Goal: Unclear: Browse casually

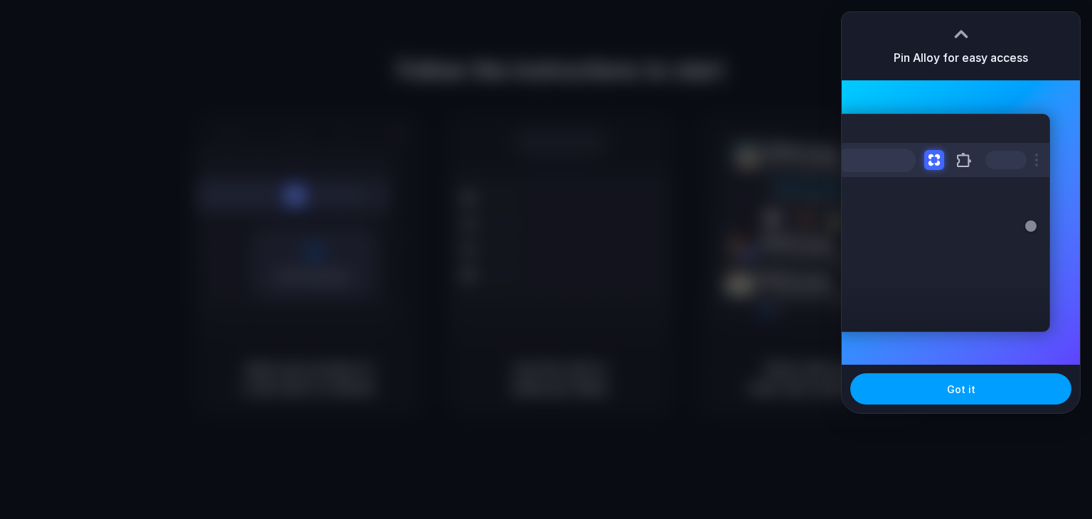
click at [937, 385] on button "Got it" at bounding box center [960, 388] width 221 height 31
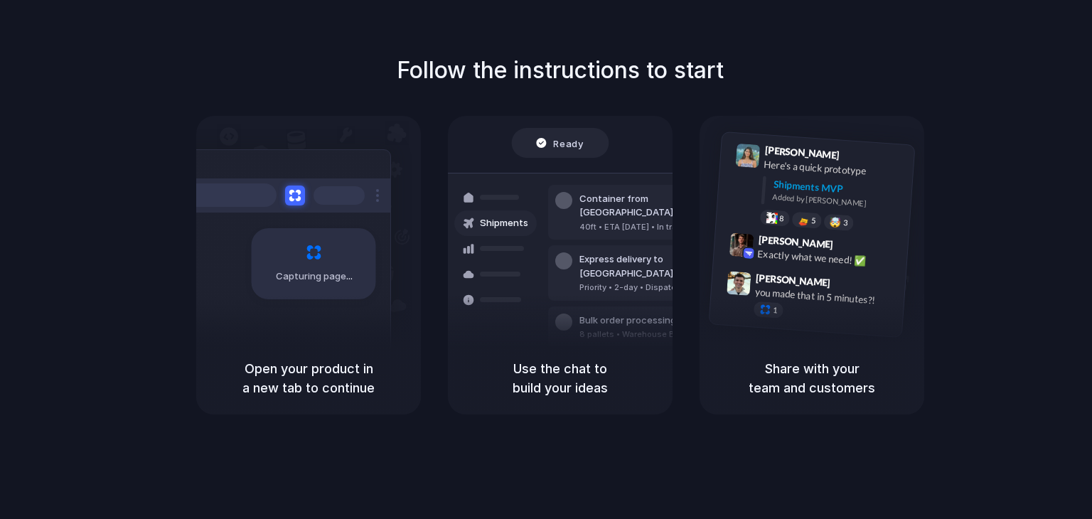
click at [619, 360] on div "Air freight to [GEOGRAPHIC_DATA]" at bounding box center [656, 367] width 154 height 14
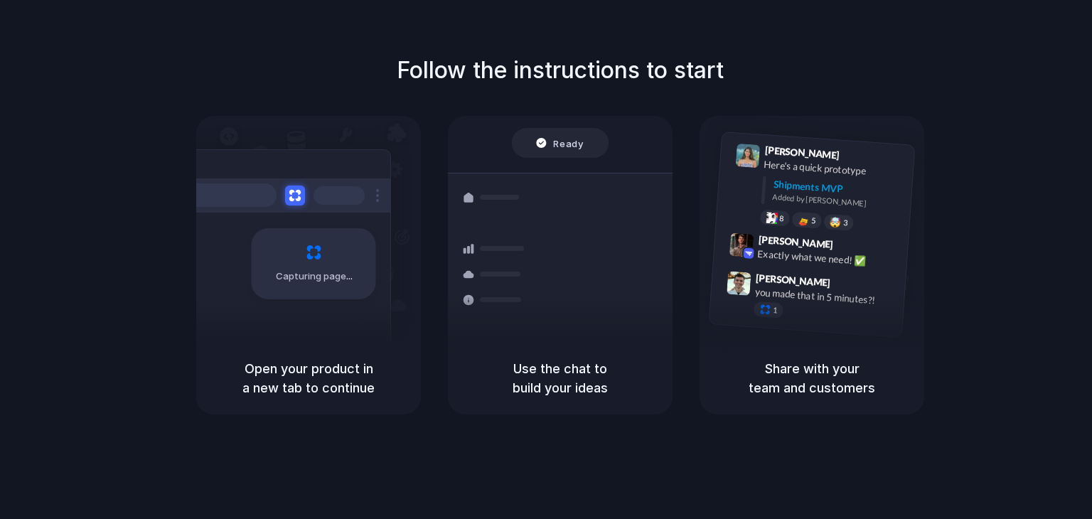
click at [339, 319] on div "Capturing page" at bounding box center [283, 258] width 215 height 218
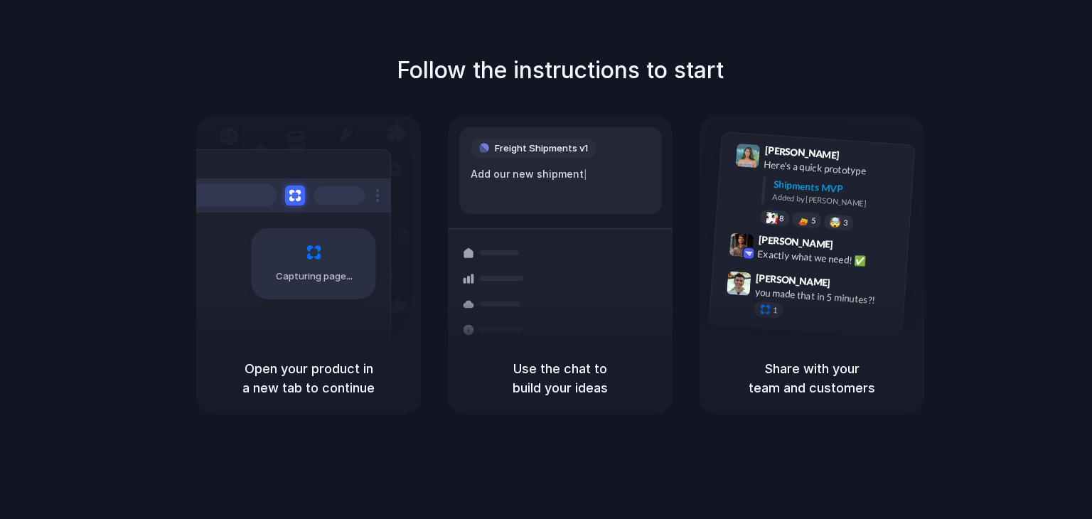
click at [319, 176] on div "Capturing page" at bounding box center [283, 258] width 215 height 218
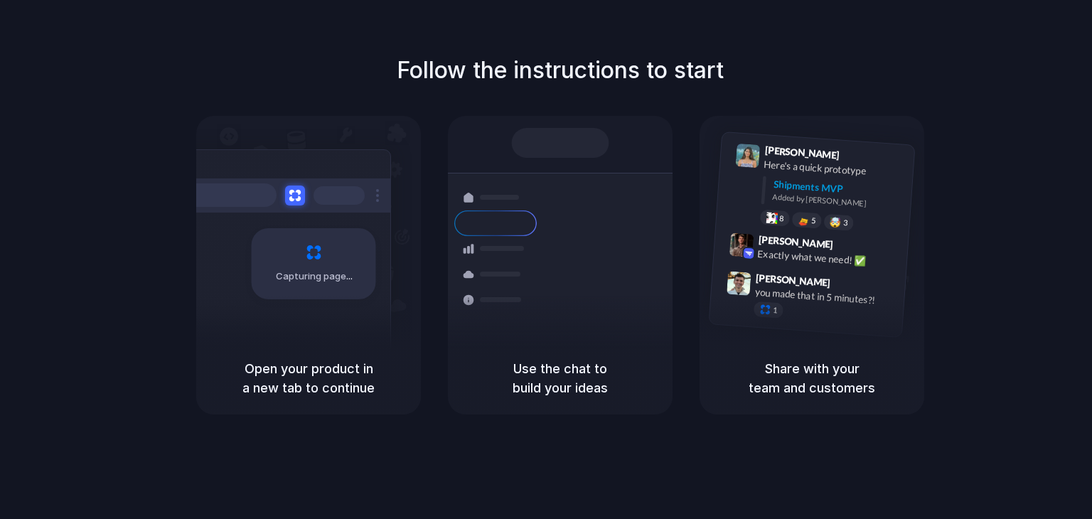
click at [304, 378] on h5 "Open your product in a new tab to continue" at bounding box center [308, 378] width 191 height 38
click at [304, 407] on div "Open your product in a new tab to continue" at bounding box center [308, 378] width 225 height 73
click at [309, 387] on h5 "Open your product in a new tab to continue" at bounding box center [308, 378] width 191 height 38
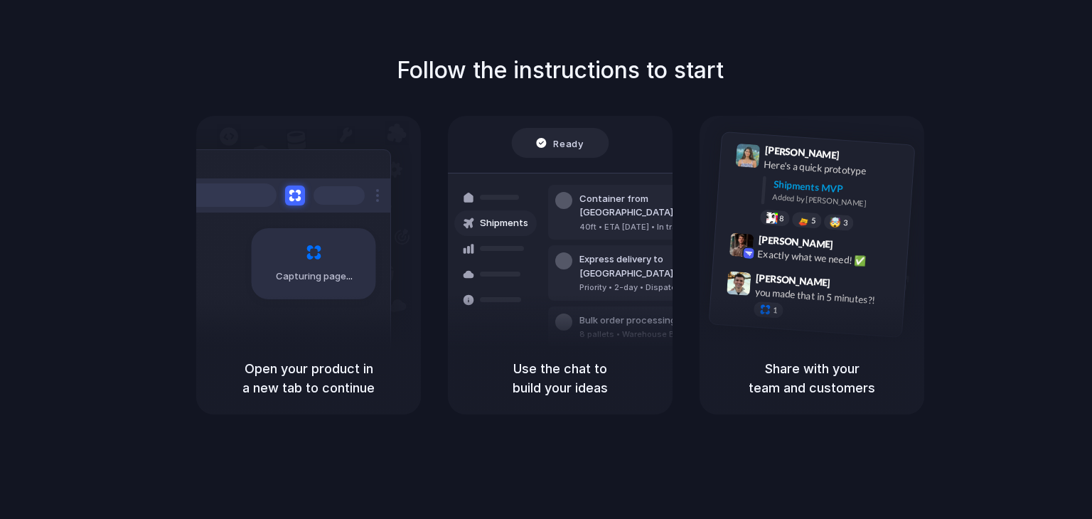
click at [546, 260] on div at bounding box center [546, 260] width 0 height 0
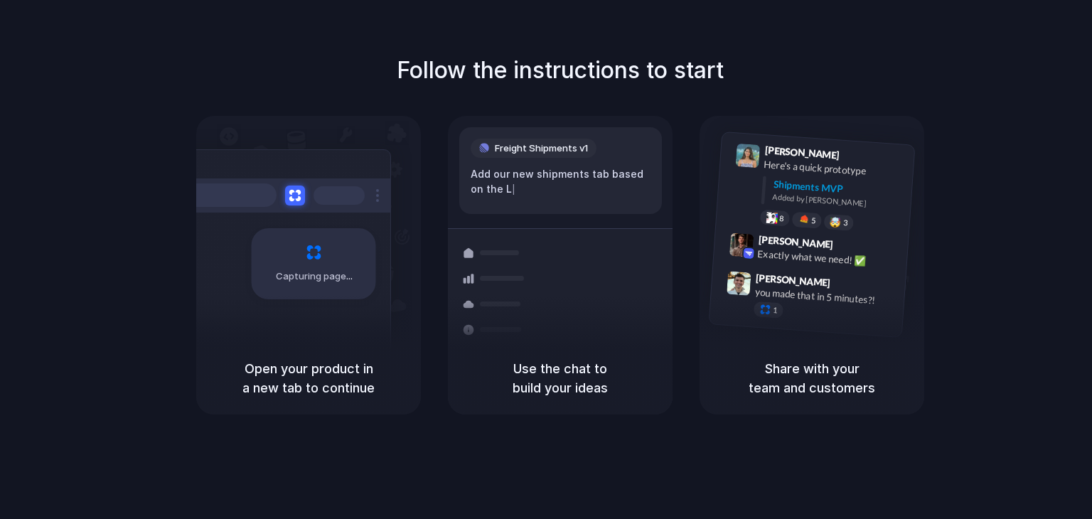
click at [546, 260] on div at bounding box center [546, 260] width 0 height 0
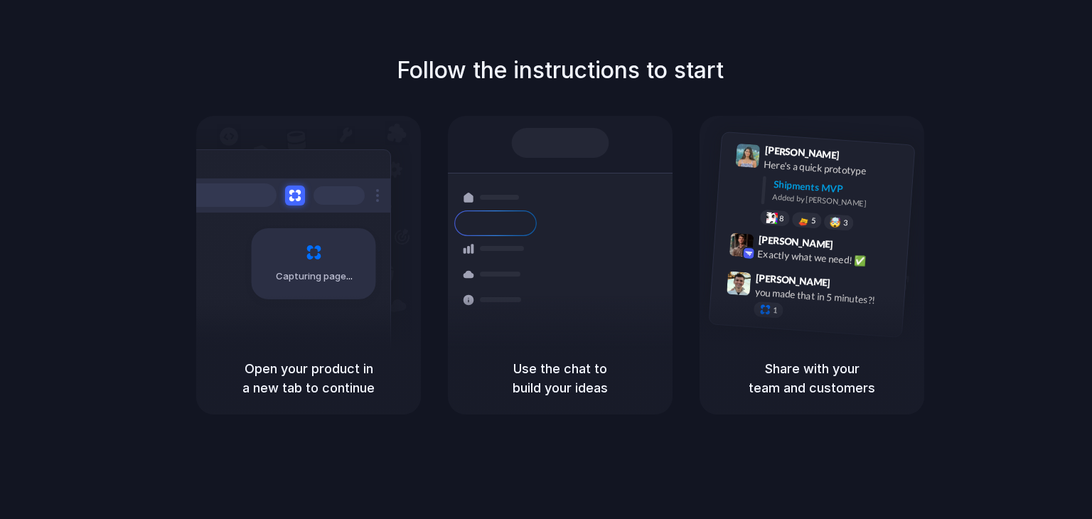
click at [546, 260] on div at bounding box center [546, 260] width 0 height 0
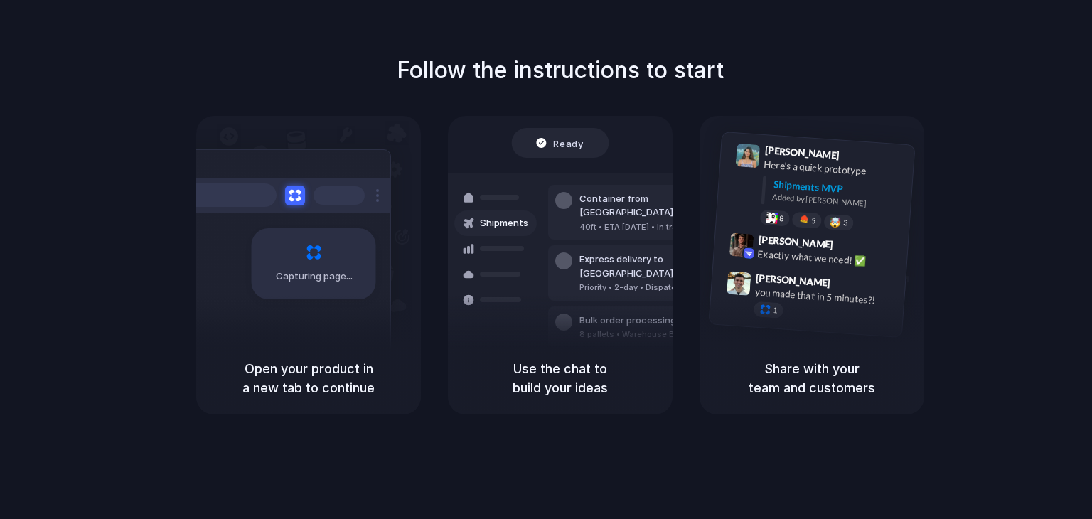
click at [546, 260] on div at bounding box center [546, 260] width 0 height 0
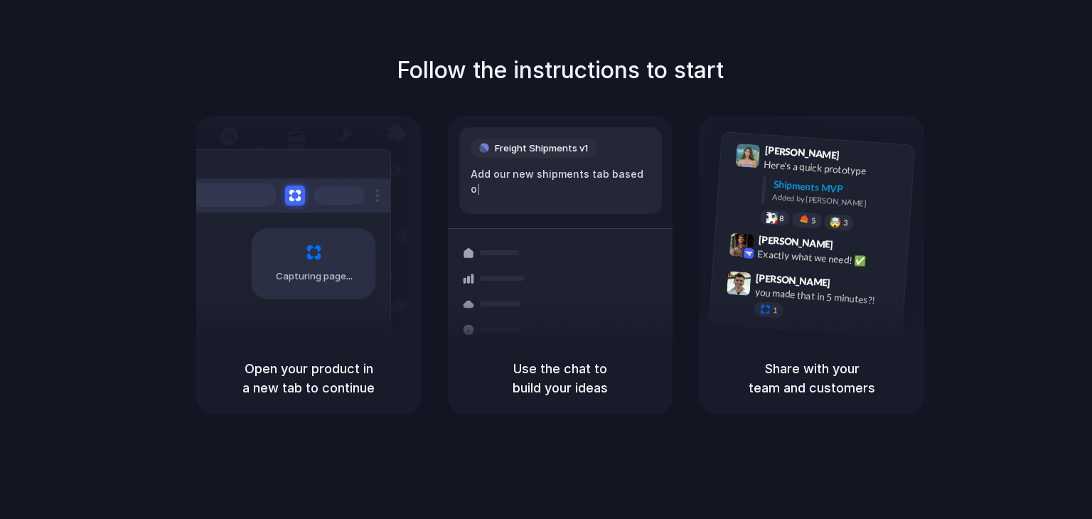
click at [546, 260] on div at bounding box center [546, 260] width 0 height 0
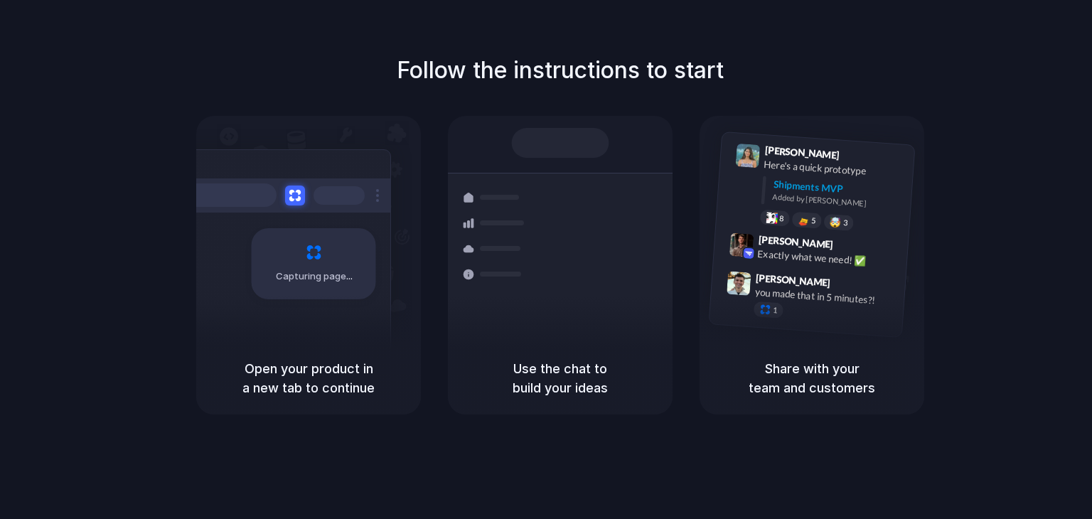
click at [546, 260] on div at bounding box center [546, 260] width 0 height 0
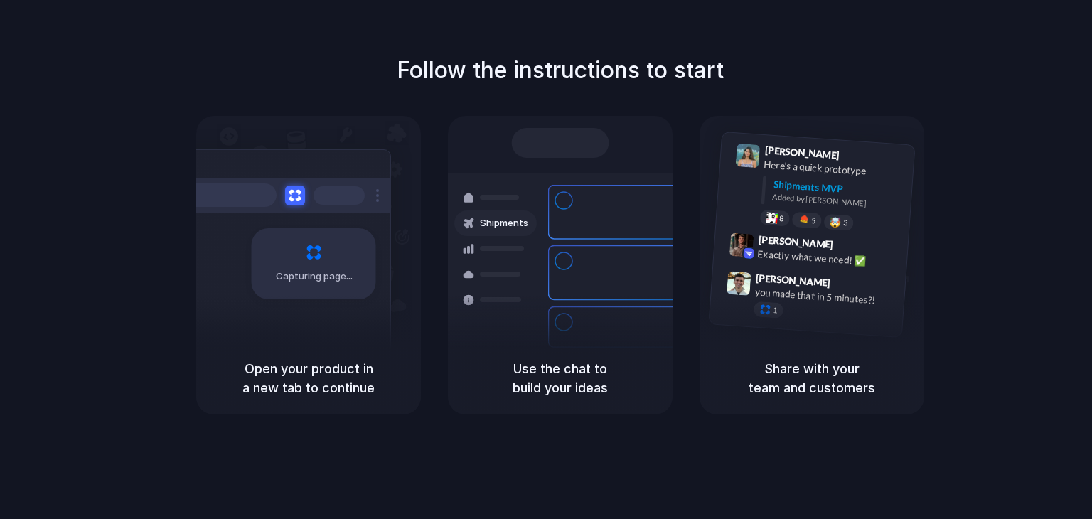
click at [546, 260] on div at bounding box center [546, 260] width 0 height 0
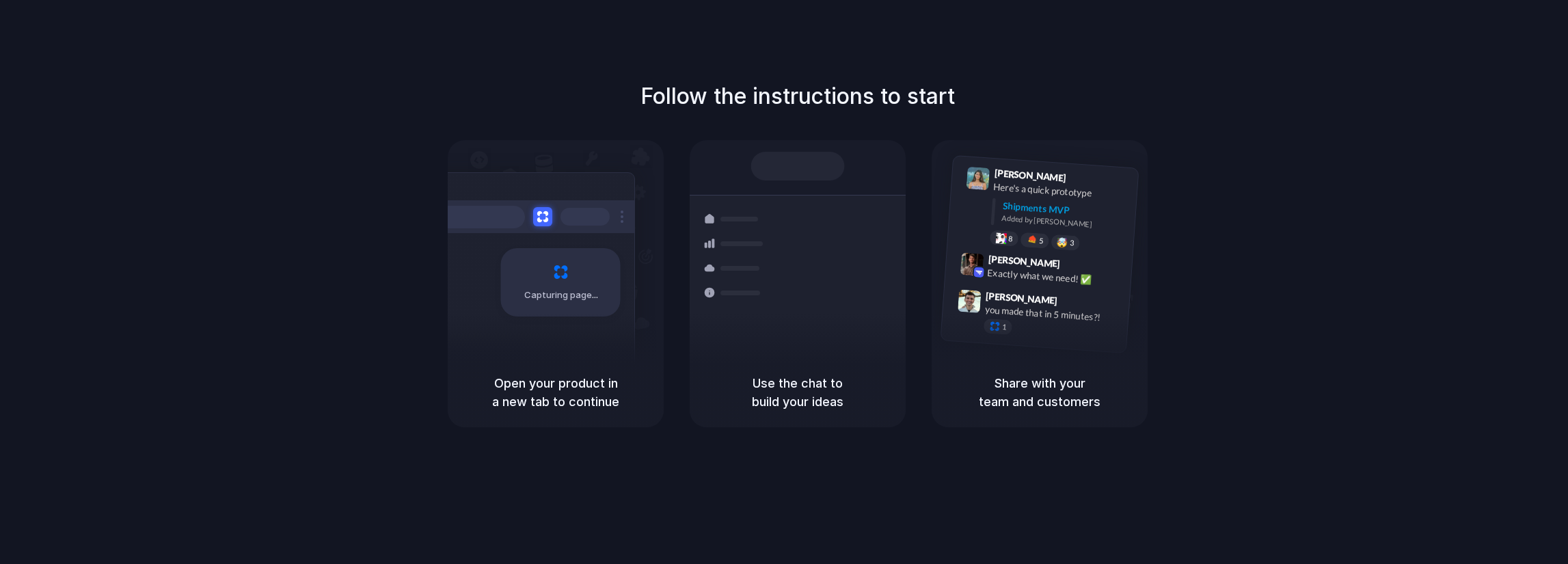
click at [784, 282] on div at bounding box center [784, 282] width 0 height 0
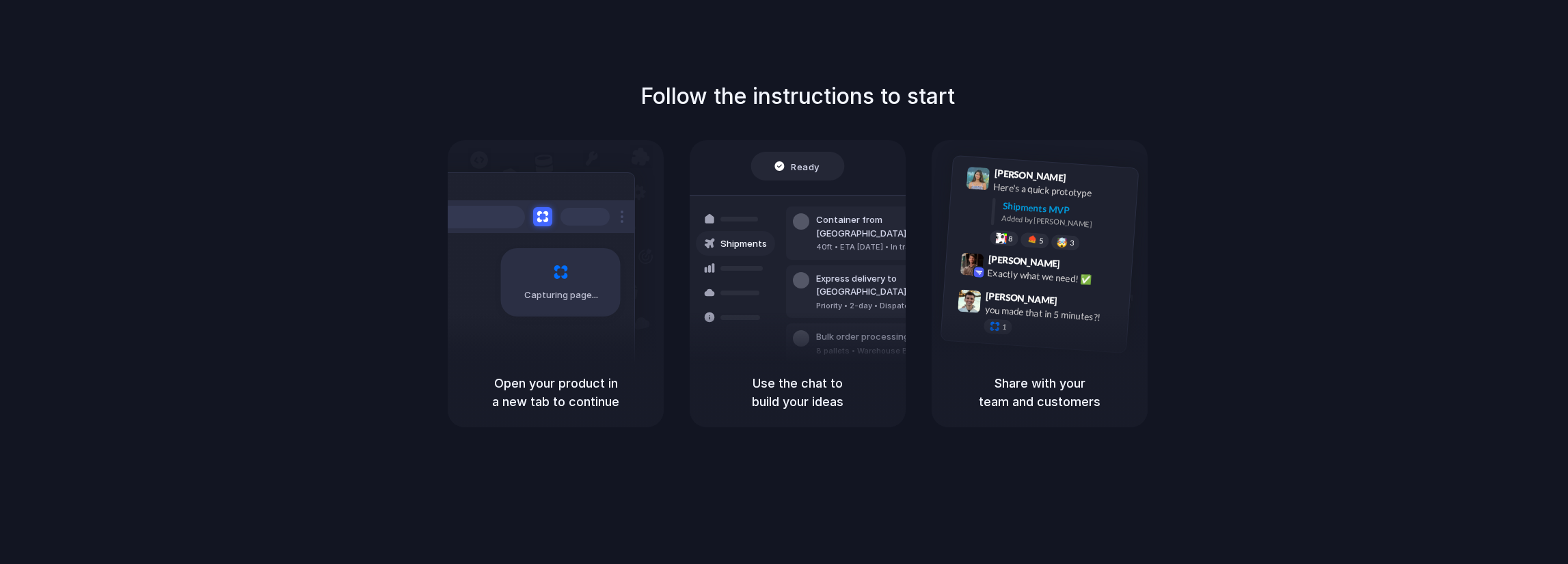
click at [784, 282] on div at bounding box center [784, 282] width 0 height 0
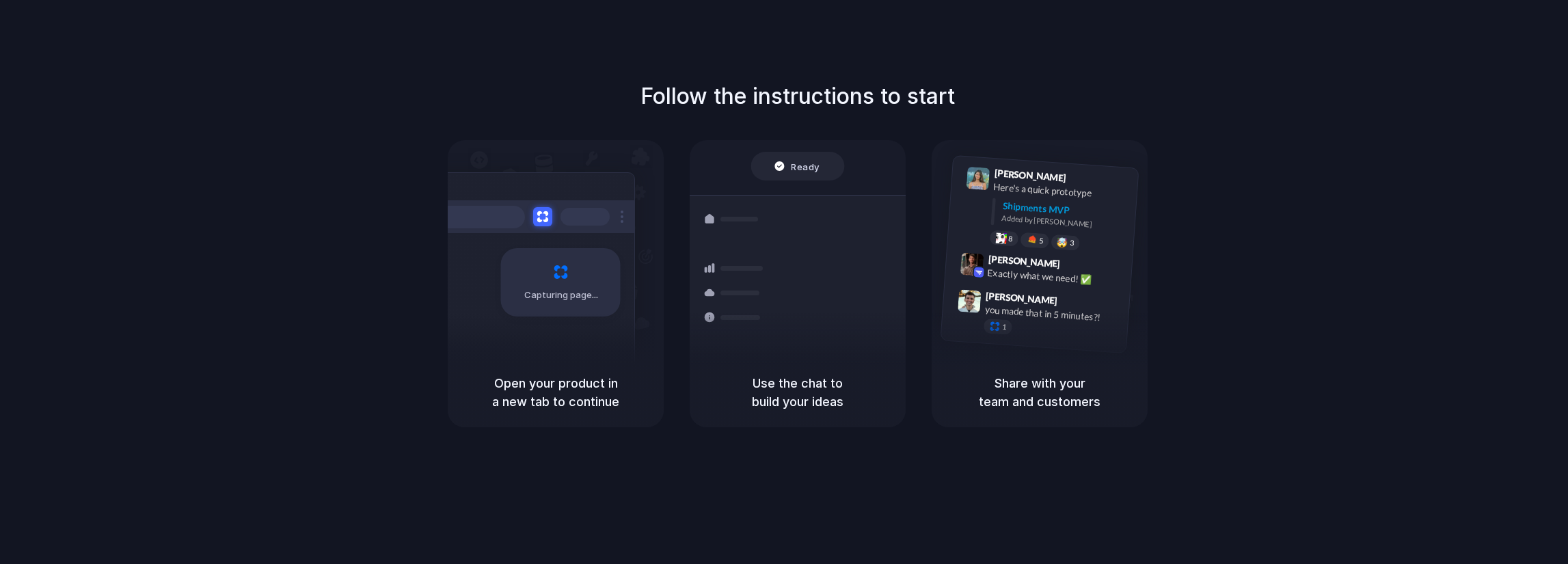
click at [784, 282] on div at bounding box center [784, 282] width 0 height 0
